Goal: Find specific page/section: Find specific page/section

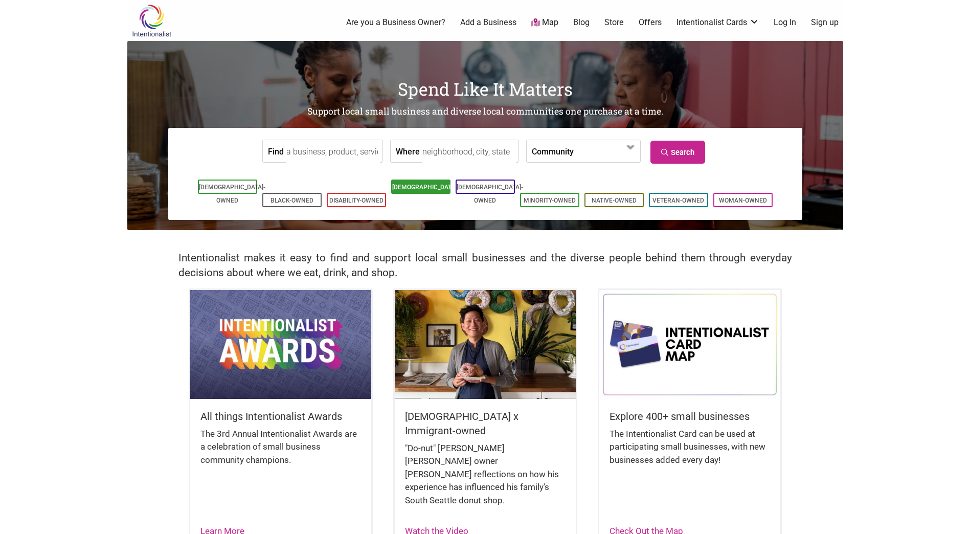
drag, startPoint x: 0, startPoint y: 0, endPoint x: 422, endPoint y: 184, distance: 460.7
click at [422, 184] on li "[DEMOGRAPHIC_DATA]-Owned" at bounding box center [420, 186] width 59 height 14
click at [429, 187] on link "[DEMOGRAPHIC_DATA]-Owned" at bounding box center [425, 194] width 66 height 20
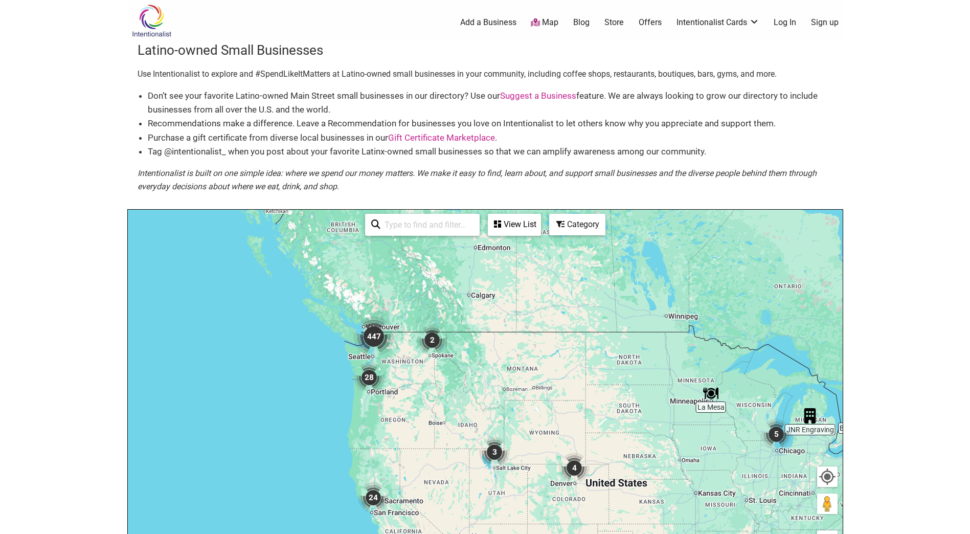
drag, startPoint x: 289, startPoint y: 365, endPoint x: 406, endPoint y: 418, distance: 128.6
click at [406, 418] on div "To navigate, press the arrow keys." at bounding box center [485, 409] width 715 height 398
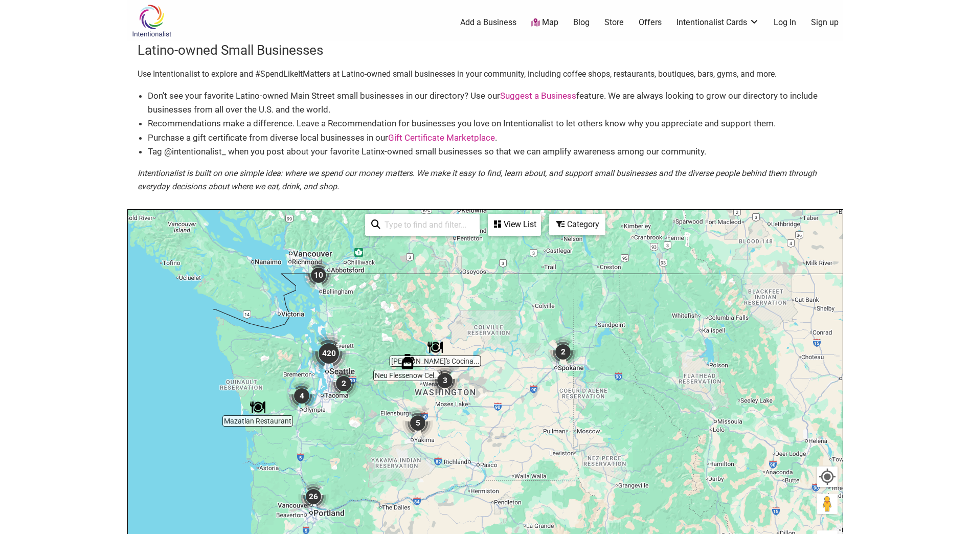
click at [371, 348] on div "To navigate, press the arrow keys." at bounding box center [485, 409] width 715 height 398
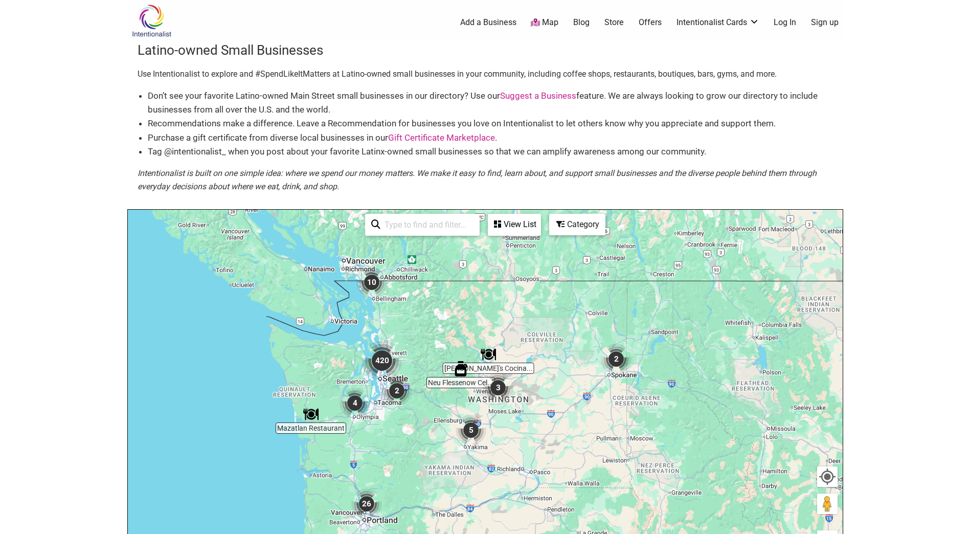
drag, startPoint x: 398, startPoint y: 350, endPoint x: 425, endPoint y: 354, distance: 27.4
click at [425, 354] on div "To navigate, press the arrow keys." at bounding box center [485, 409] width 715 height 398
